Goal: Navigation & Orientation: Understand site structure

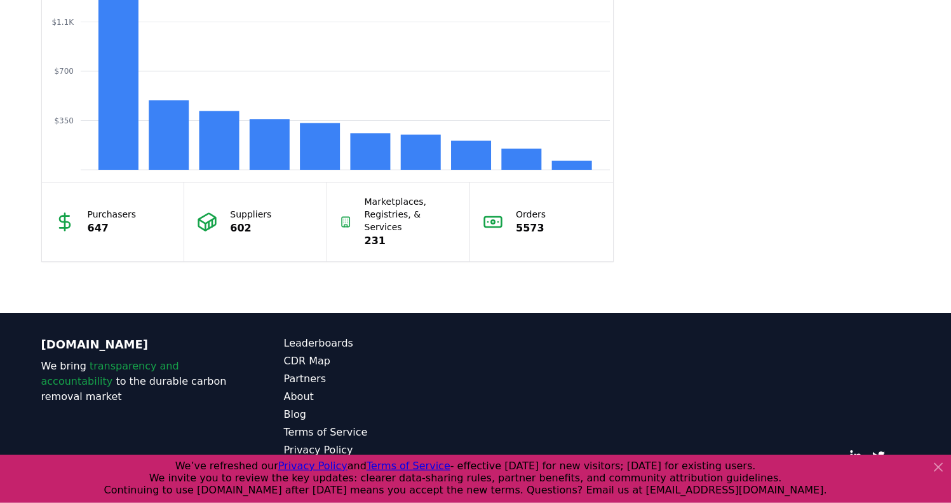
scroll to position [1149, 0]
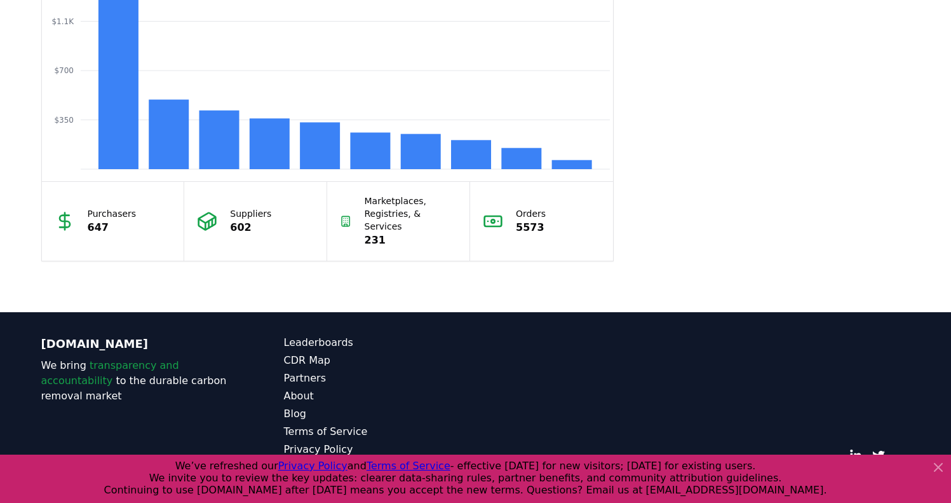
click at [478, 349] on div "CDR.fyi We bring transparency and accountability to the durable carbon removal …" at bounding box center [476, 413] width 890 height 203
click at [943, 473] on icon at bounding box center [938, 466] width 15 height 15
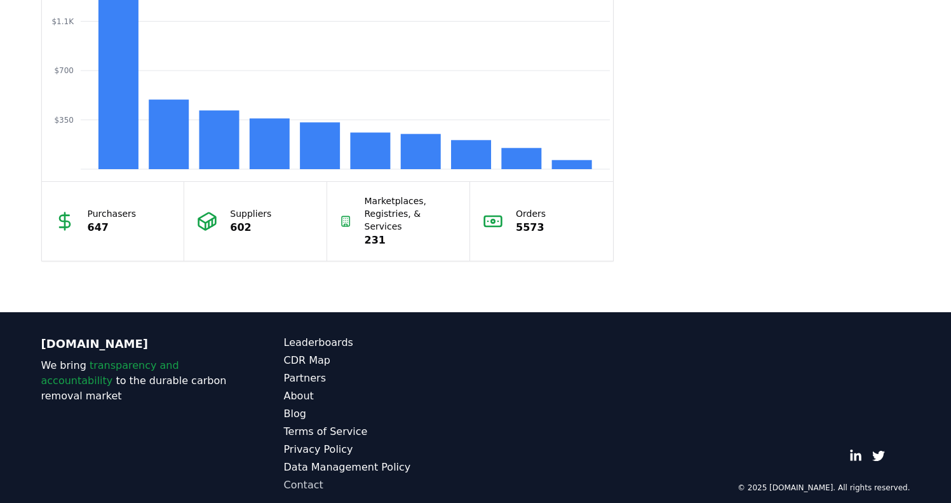
click at [294, 477] on link "Contact" at bounding box center [380, 484] width 192 height 15
click at [293, 335] on link "Leaderboards" at bounding box center [380, 342] width 192 height 15
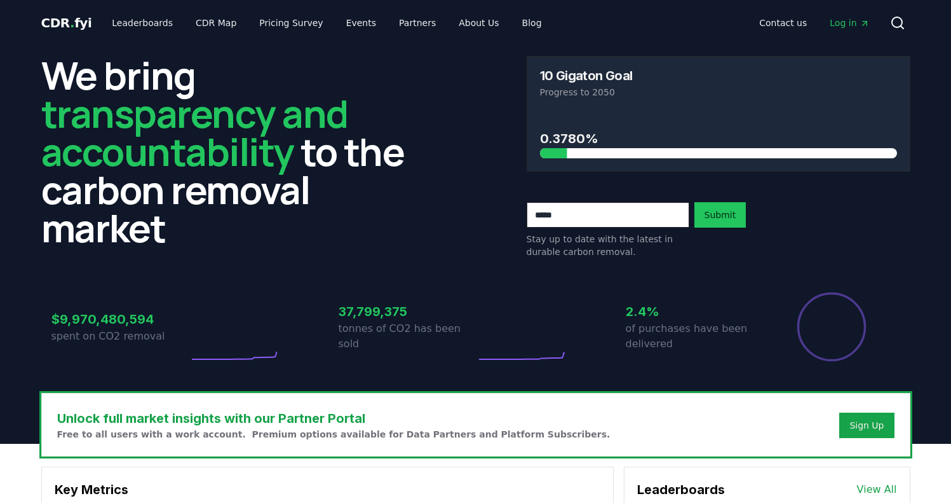
scroll to position [1149, 0]
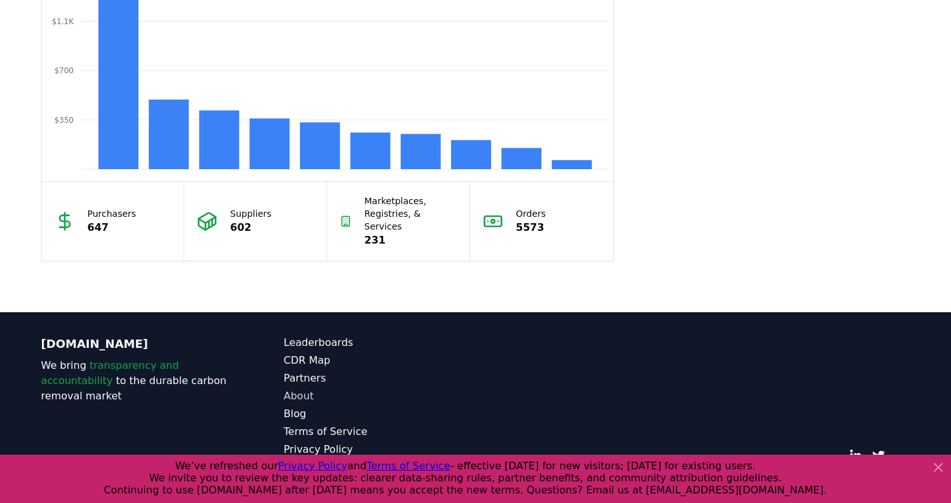
click at [296, 388] on link "About" at bounding box center [380, 395] width 192 height 15
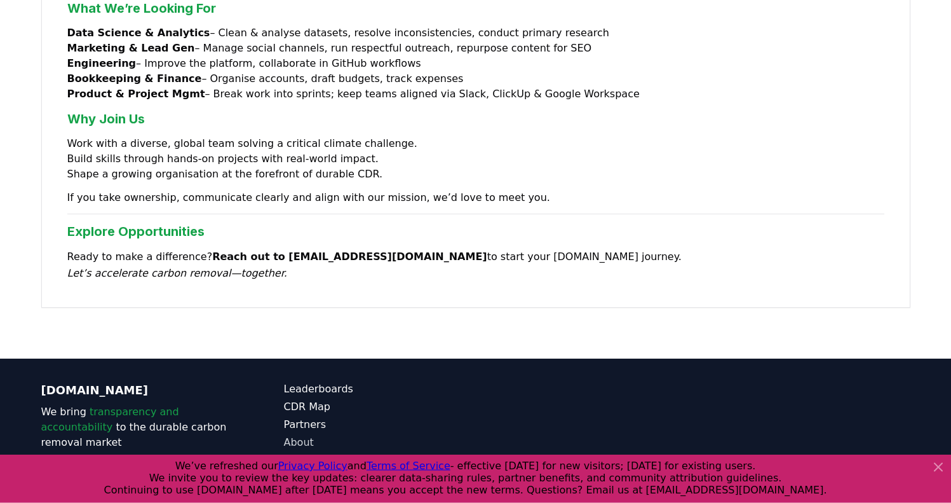
scroll to position [1068, 0]
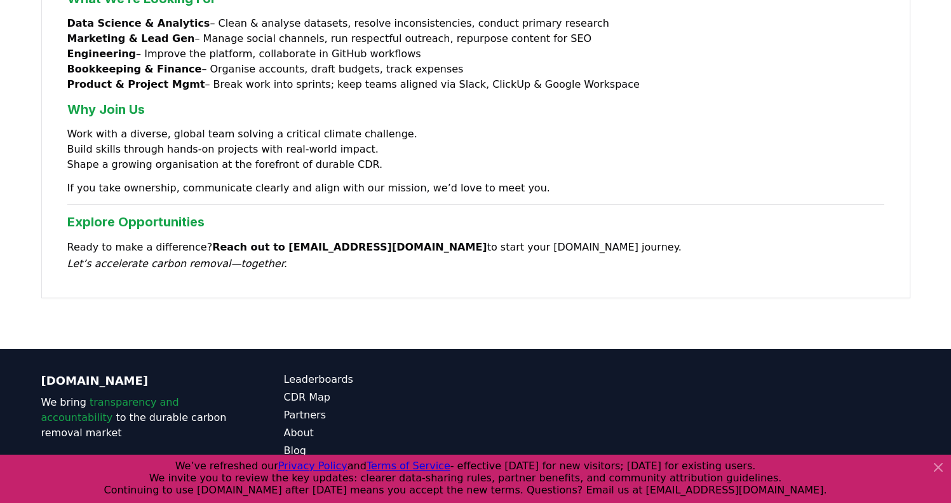
click at [936, 466] on icon at bounding box center [938, 466] width 15 height 15
